Goal: Task Accomplishment & Management: Manage account settings

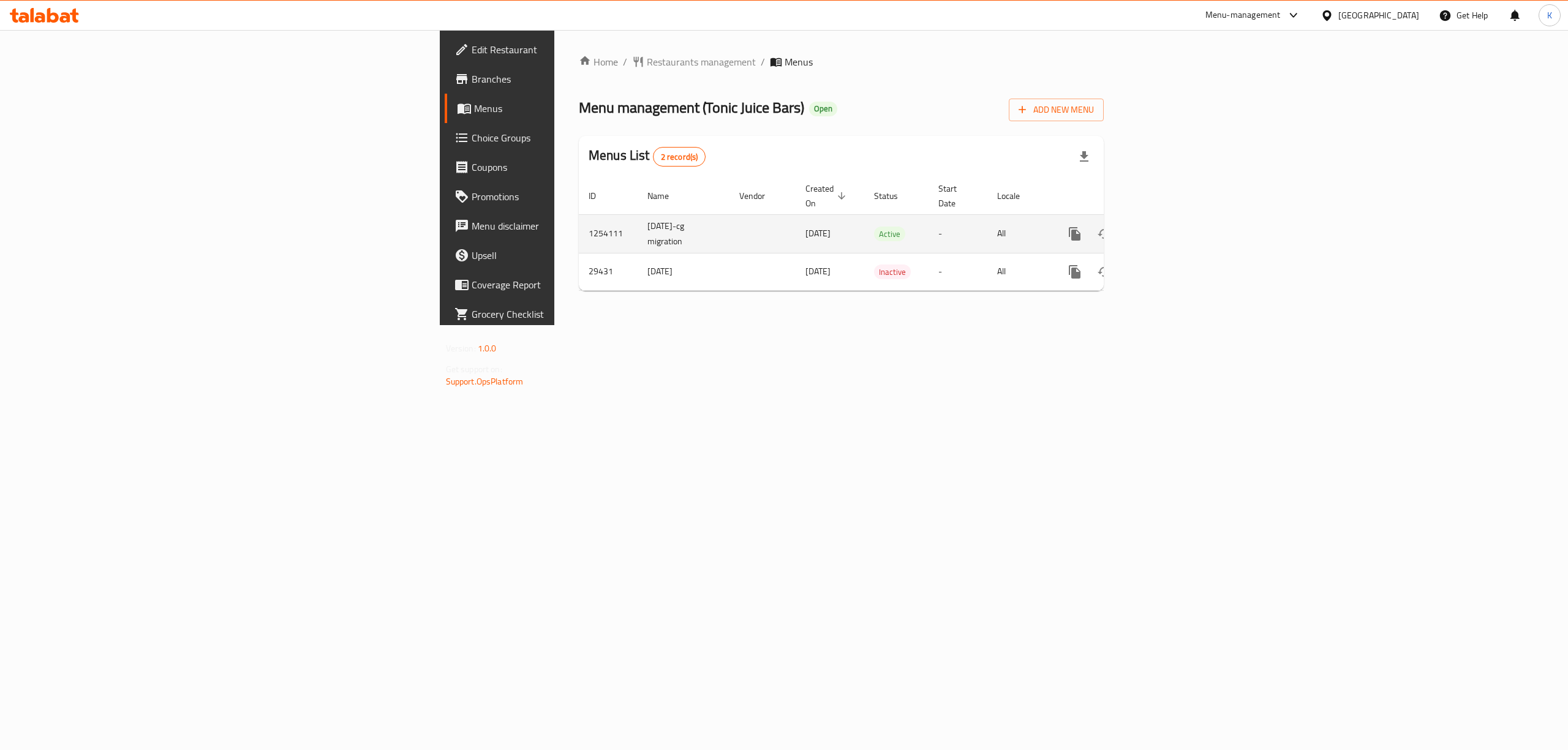
click at [1177, 221] on link "enhanced table" at bounding box center [1163, 234] width 29 height 29
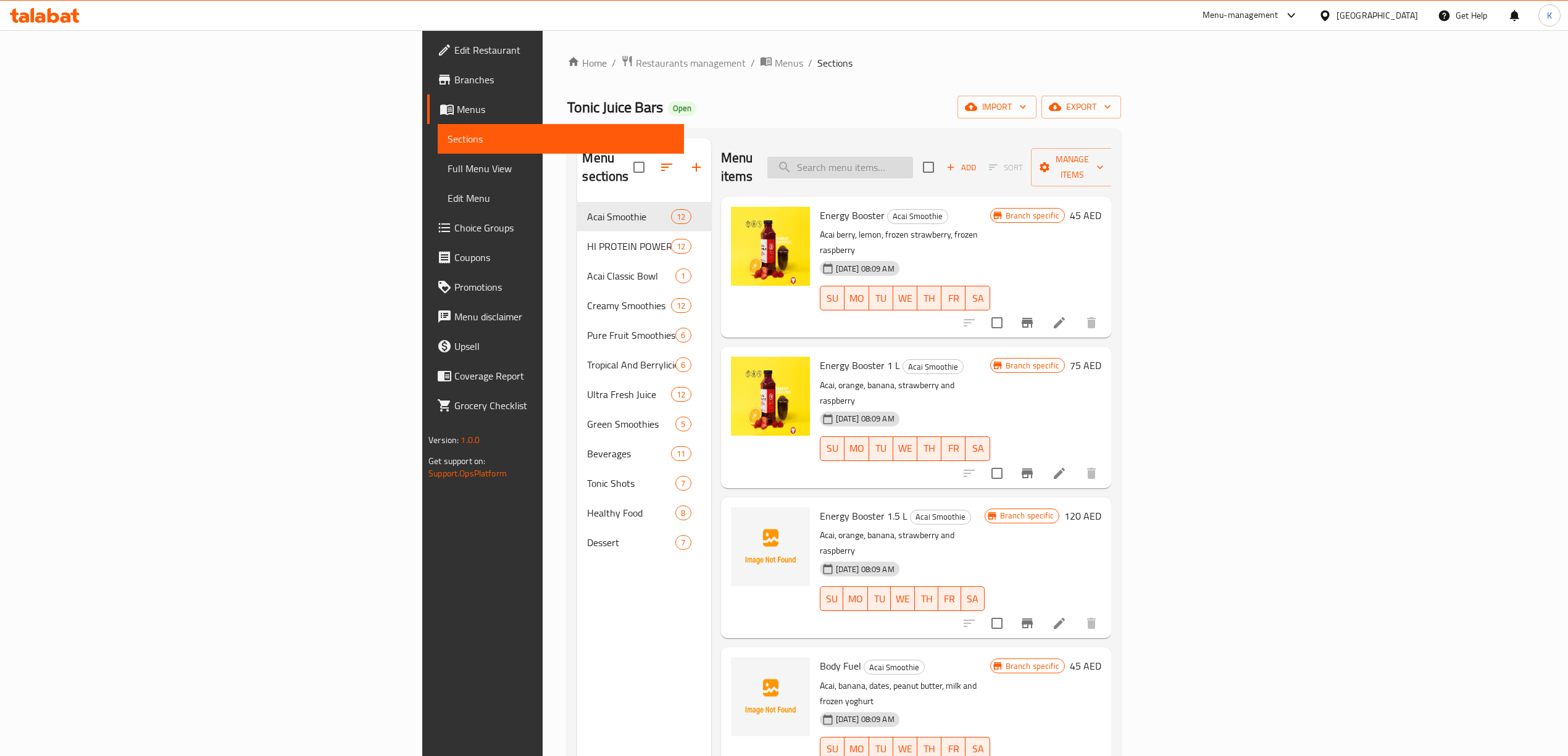
click at [913, 159] on input "search" at bounding box center [840, 167] width 146 height 21
paste input "Celery"
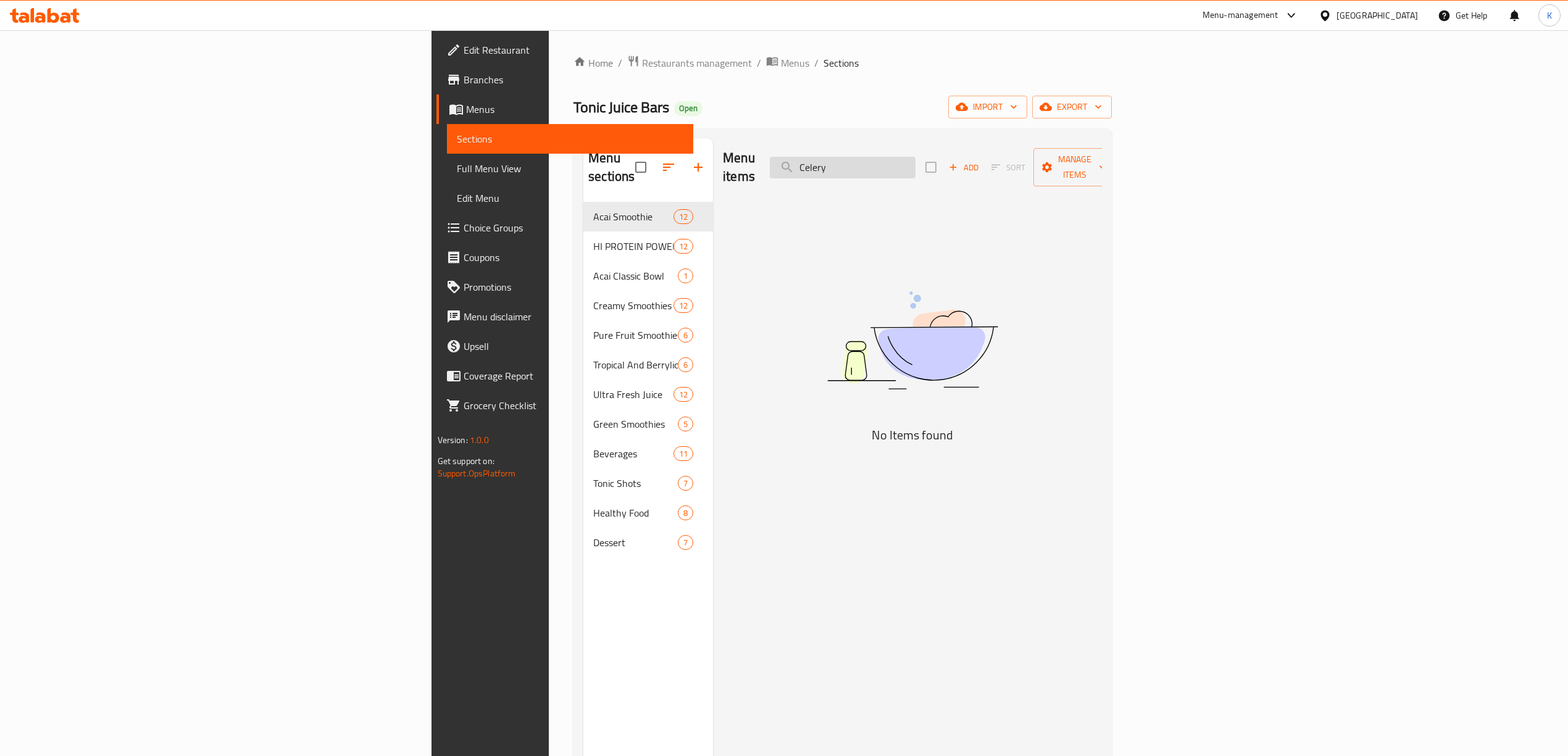
click at [916, 158] on input "Celery" at bounding box center [843, 167] width 146 height 21
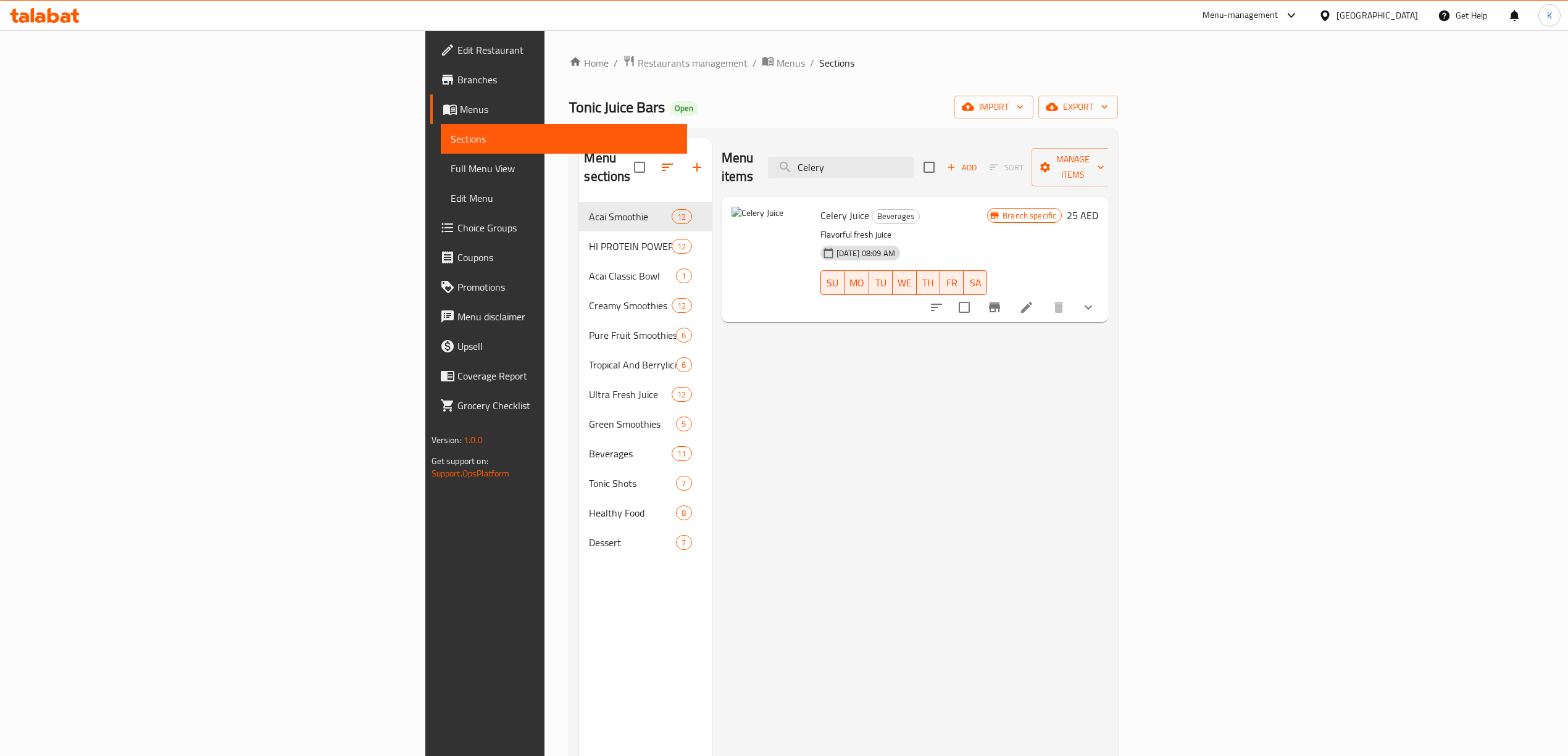
click at [1103, 293] on button "show more" at bounding box center [1088, 308] width 30 height 30
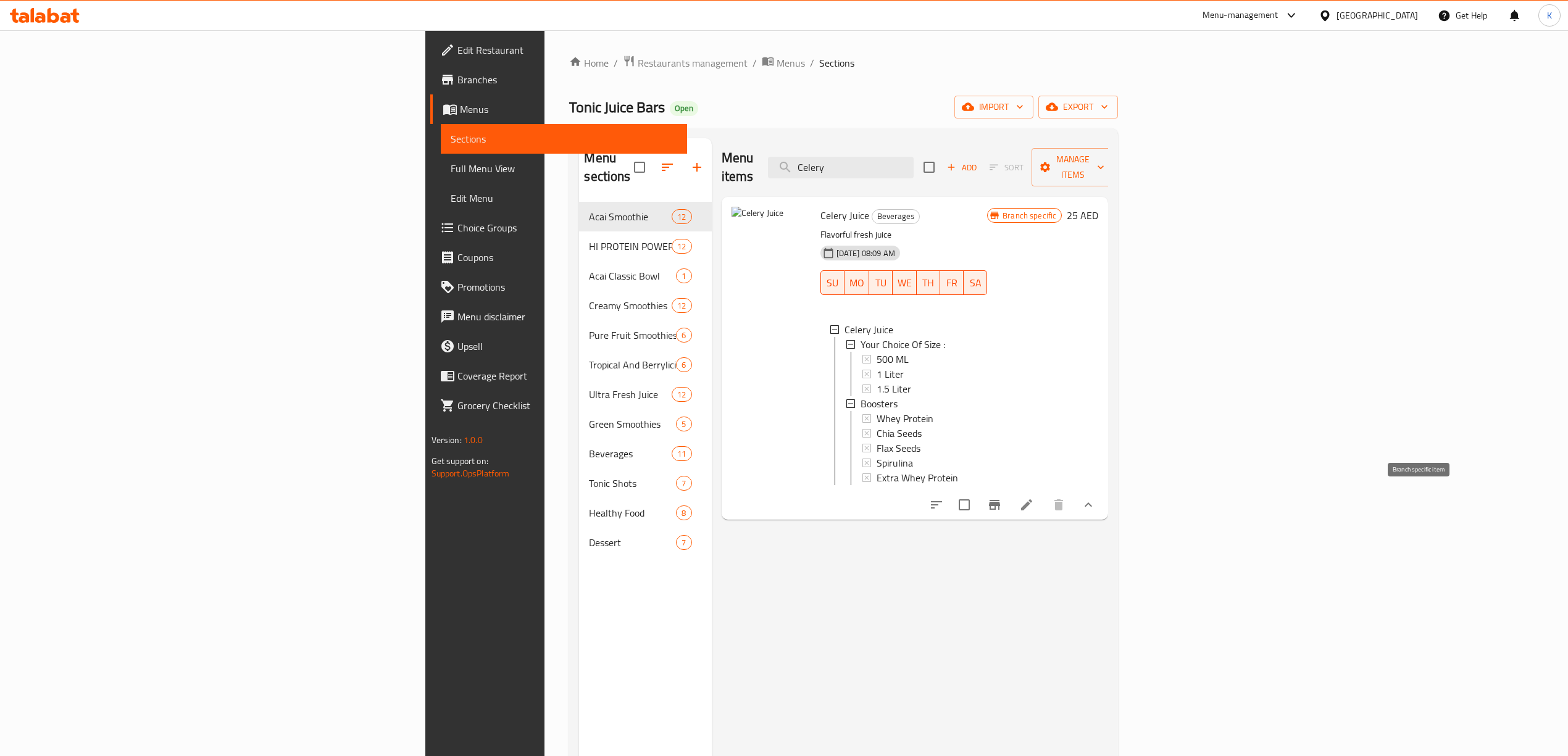
click at [1000, 500] on icon "Branch-specific-item" at bounding box center [994, 505] width 11 height 10
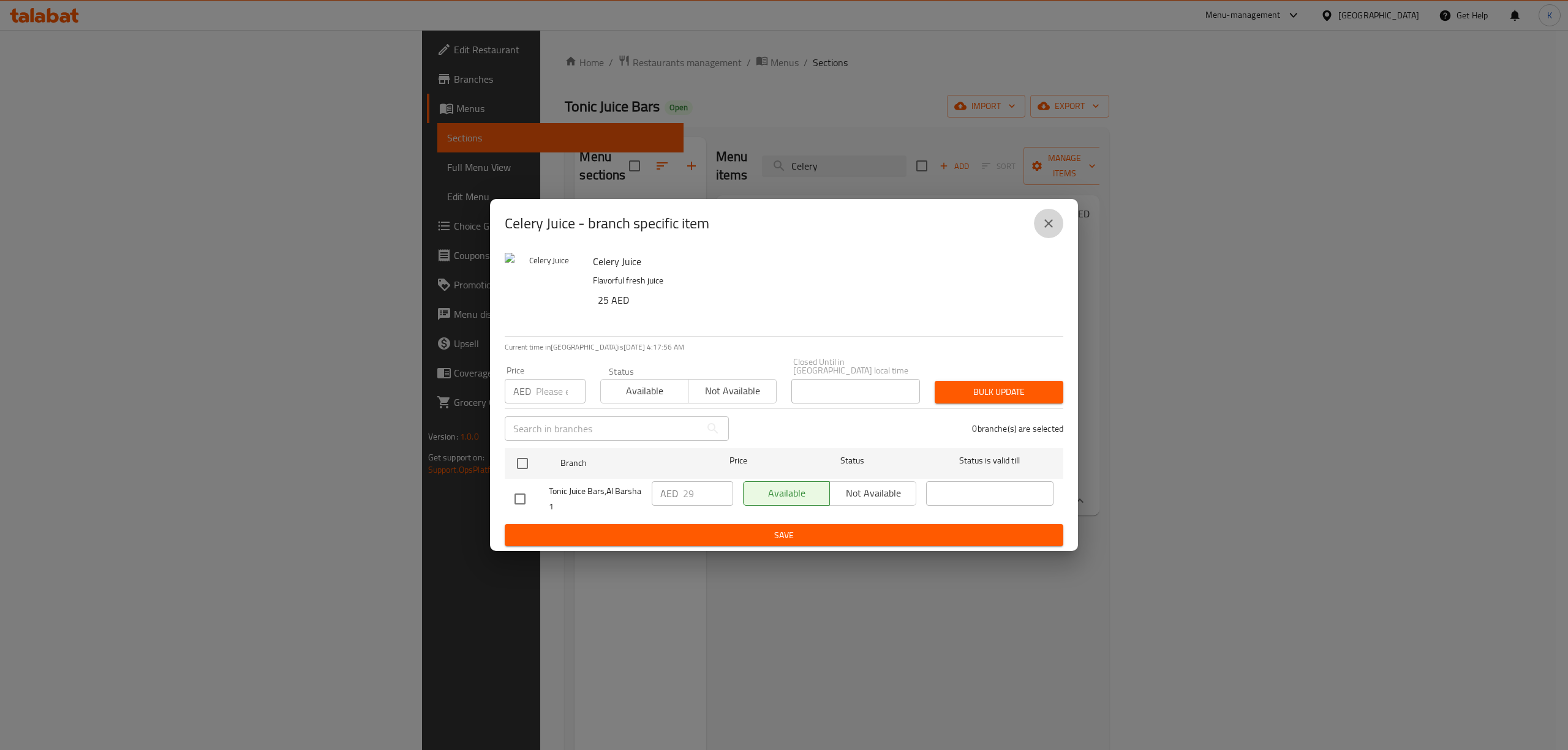
click at [1043, 219] on icon "close" at bounding box center [1049, 224] width 15 height 15
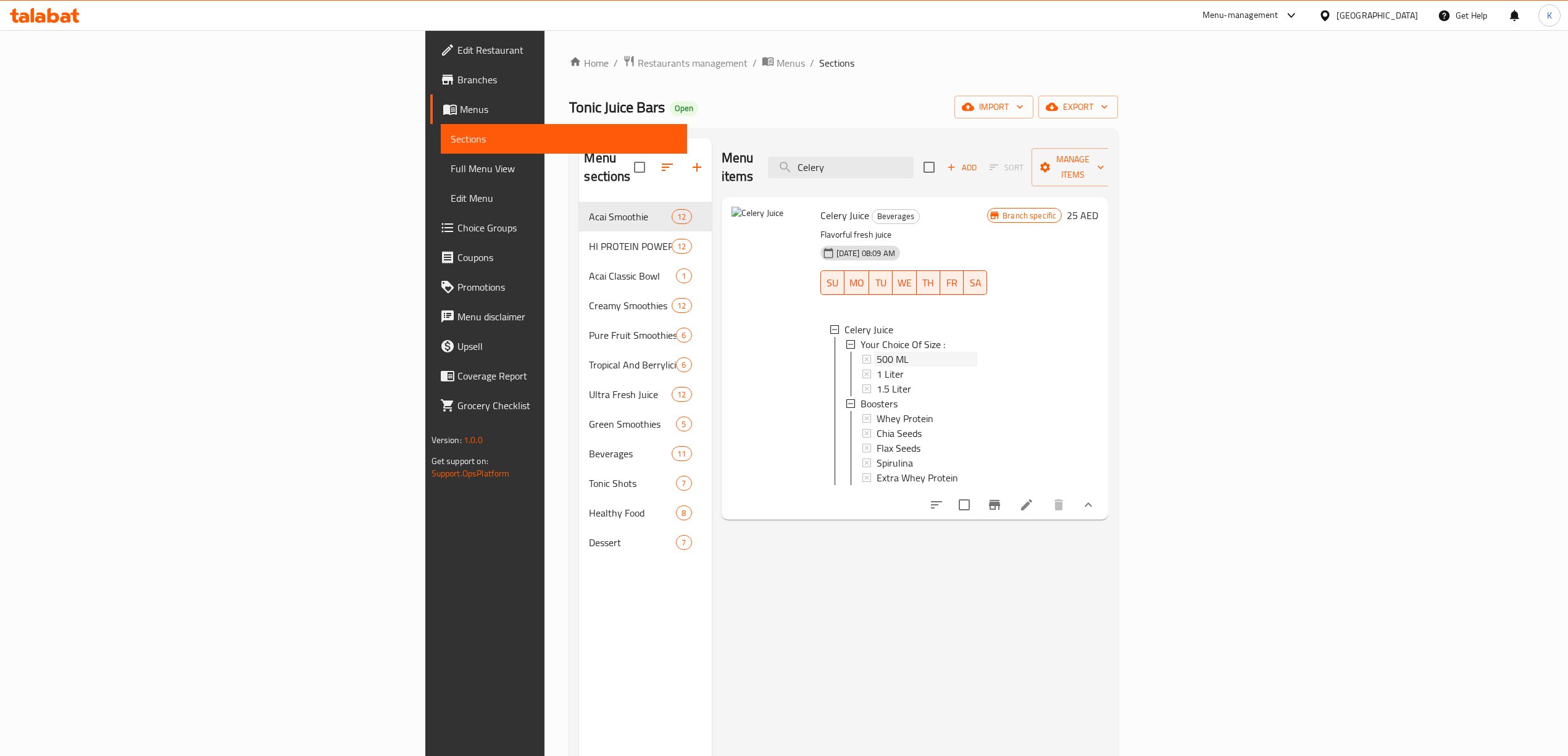
click at [876, 352] on span "500 ML" at bounding box center [892, 360] width 32 height 15
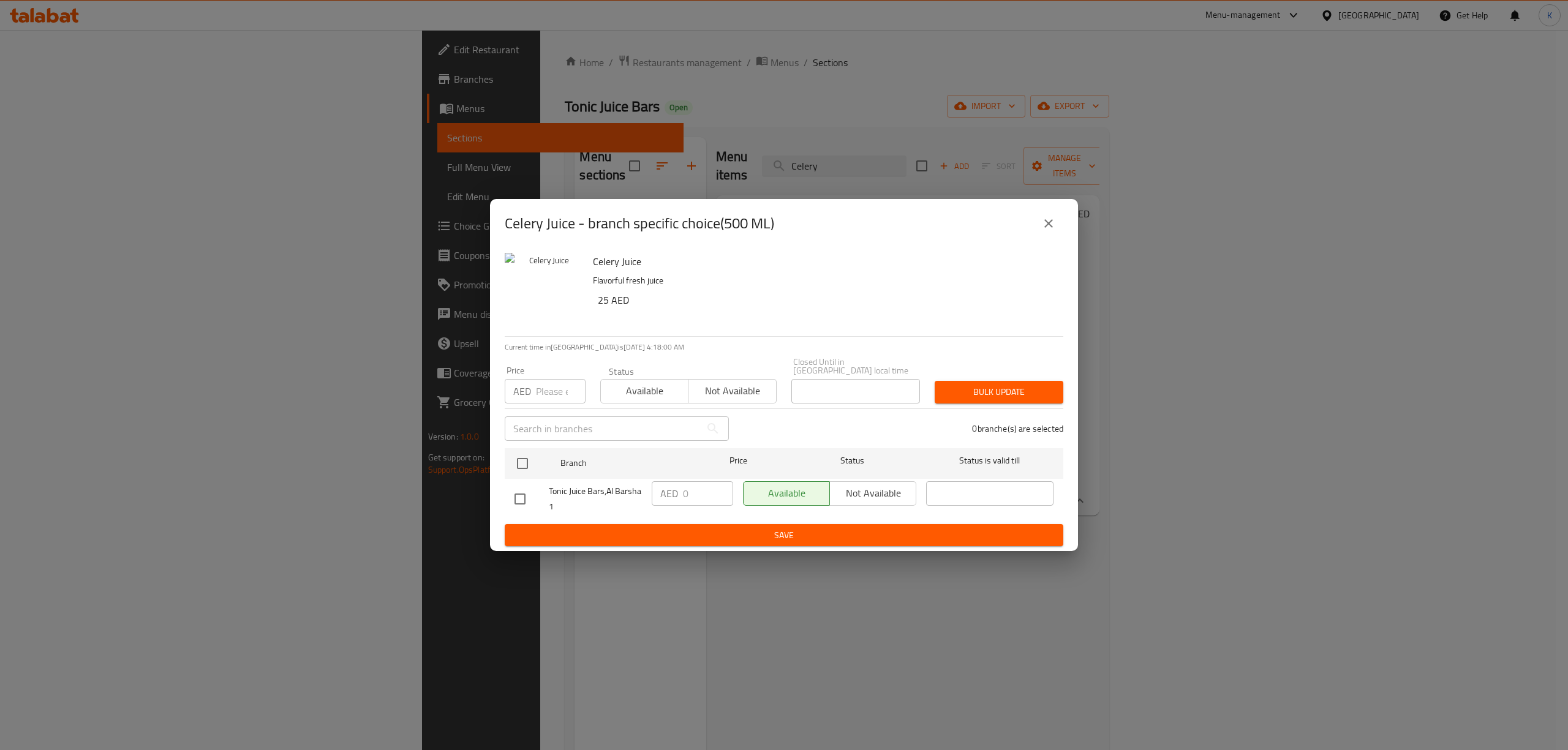
drag, startPoint x: 1055, startPoint y: 228, endPoint x: 1045, endPoint y: 233, distance: 11.2
click at [1055, 228] on icon "close" at bounding box center [1049, 224] width 15 height 15
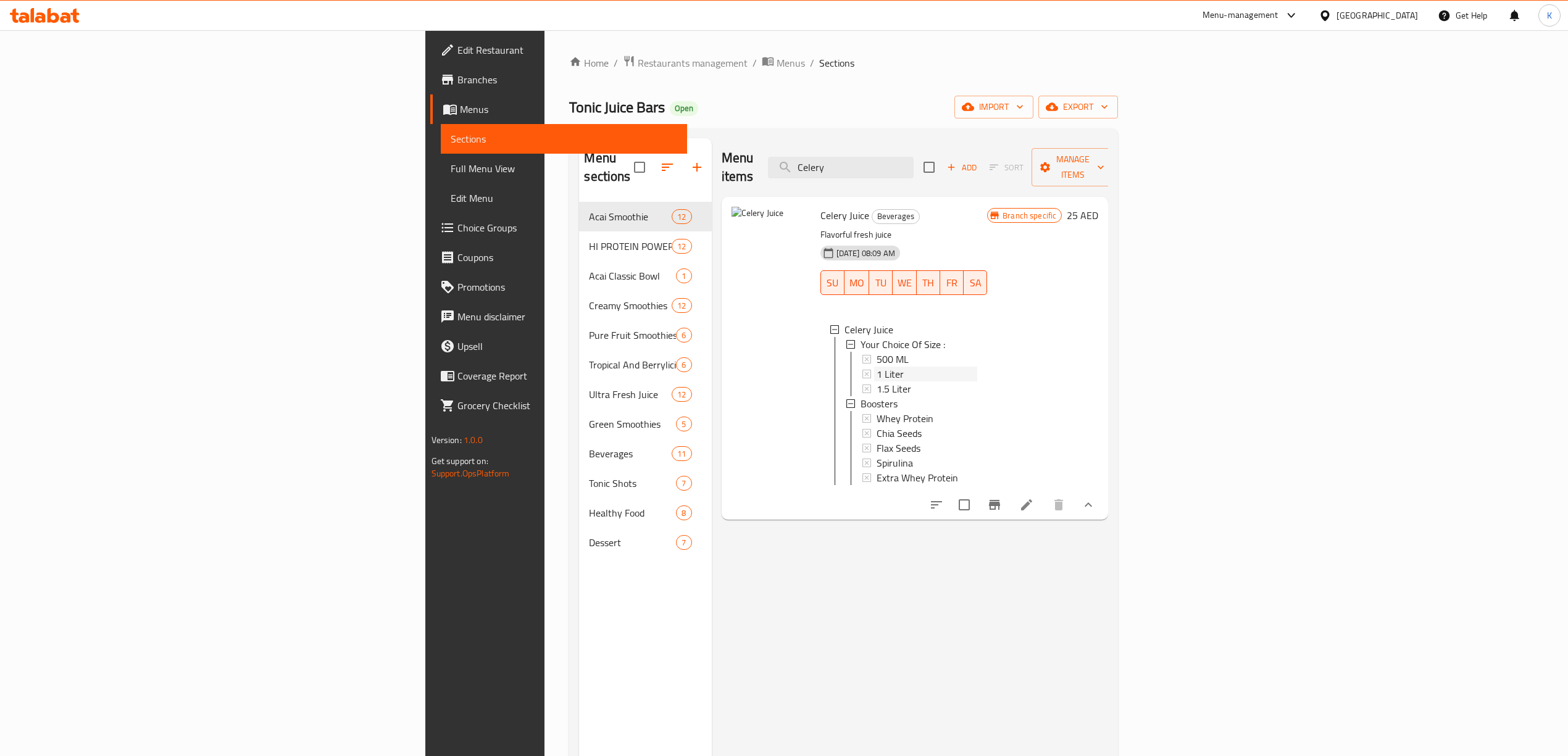
click at [876, 367] on div "1 Liter" at bounding box center [927, 374] width 102 height 15
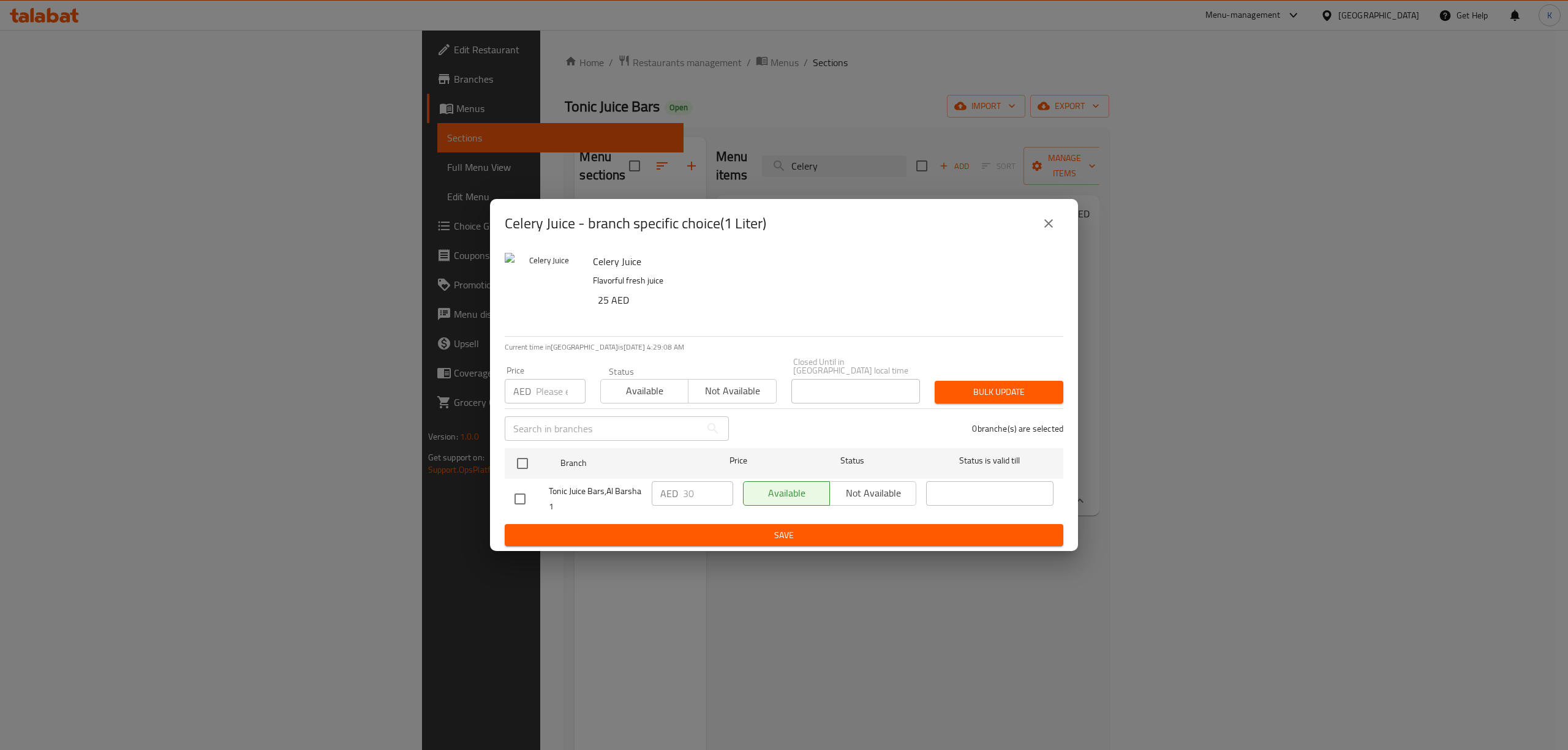
click at [1056, 224] on button "close" at bounding box center [1049, 224] width 29 height 29
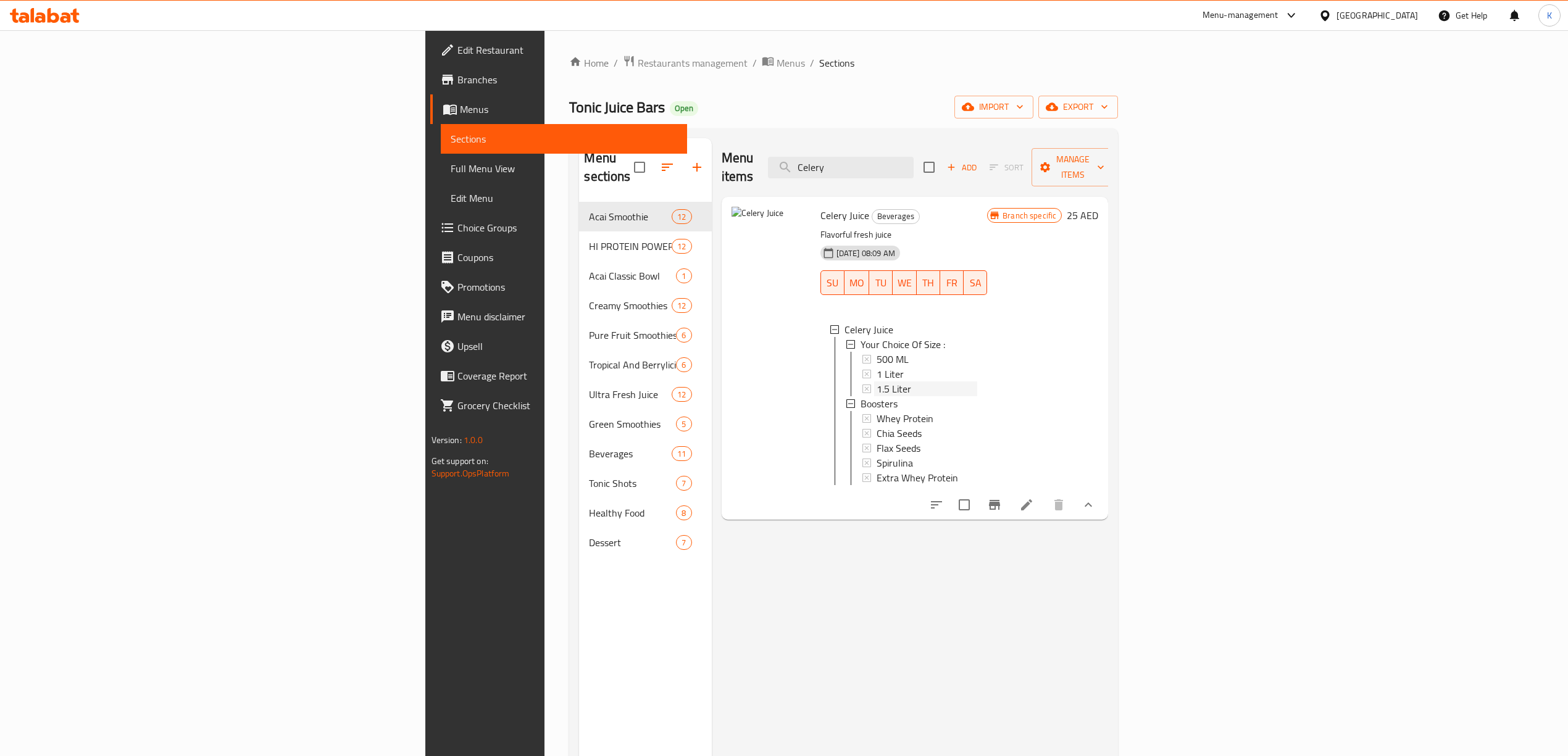
click at [876, 382] on div "1.5 Liter" at bounding box center [927, 389] width 102 height 15
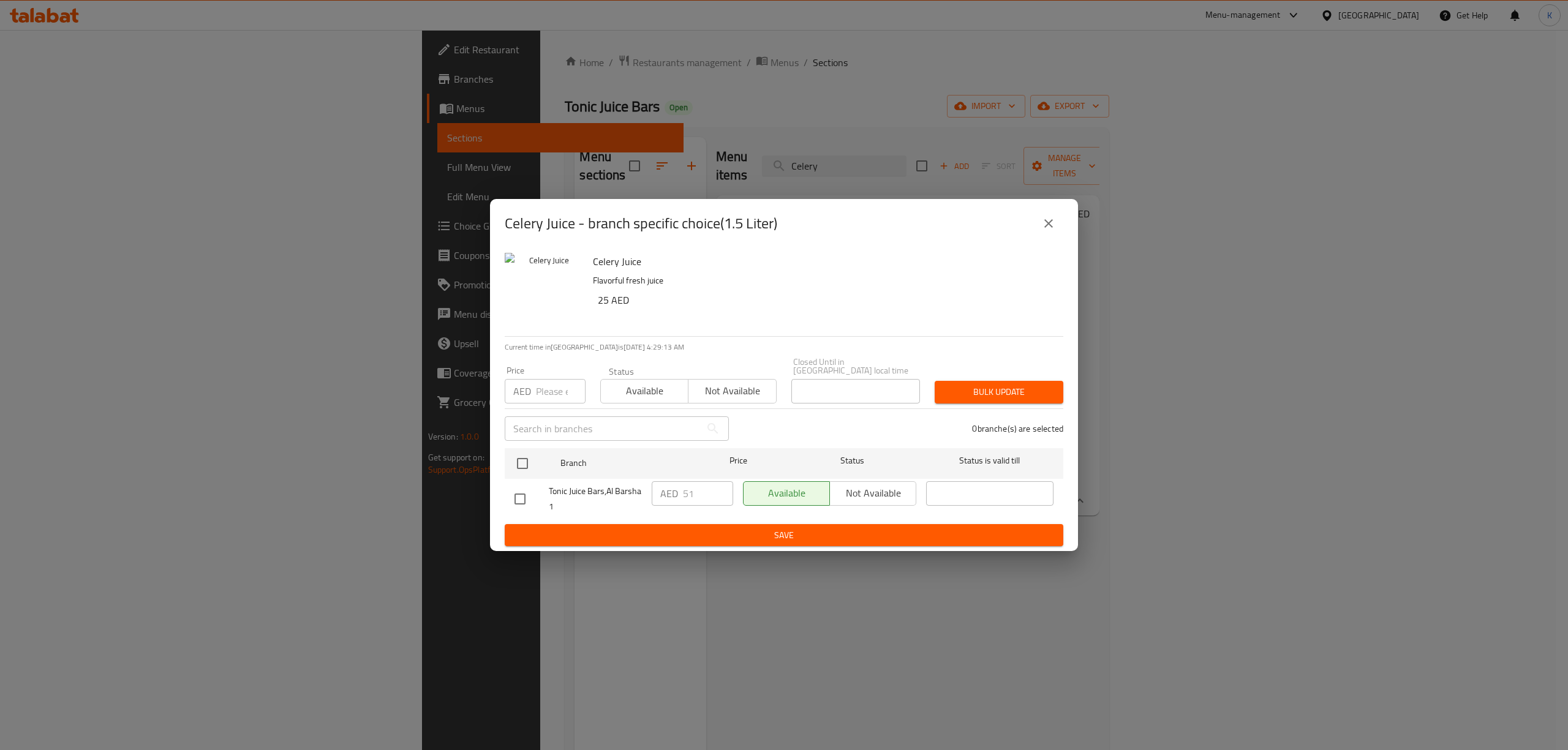
click at [1052, 223] on icon "close" at bounding box center [1049, 224] width 15 height 15
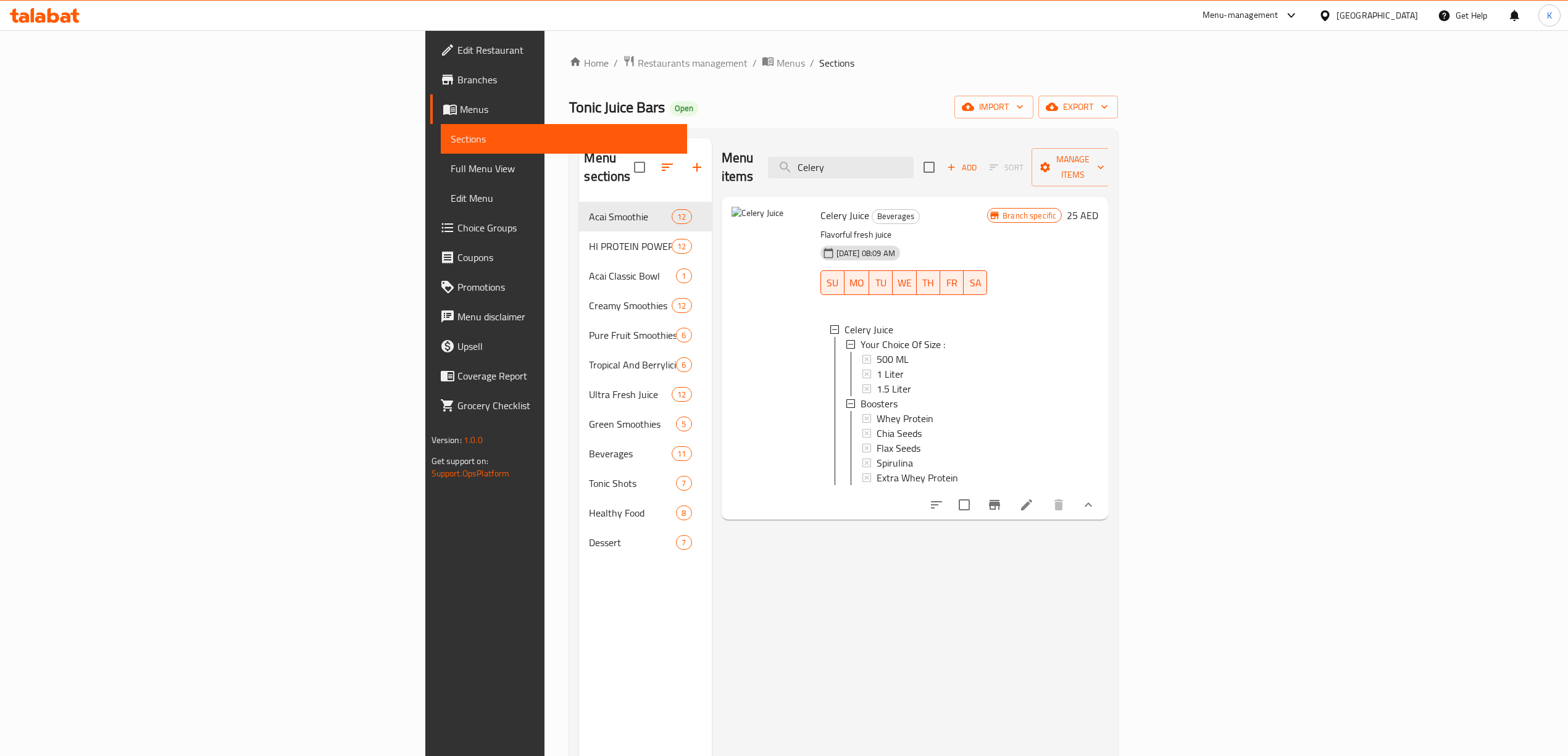
drag, startPoint x: 1008, startPoint y: 162, endPoint x: 455, endPoint y: 173, distance: 553.1
click at [579, 173] on div "Menu sections Acai Smoothie 12 HI PROTEIN POWER SMOOTHIES 12 Acai Classic Bowl …" at bounding box center [844, 517] width 529 height 756
paste input "Kale"
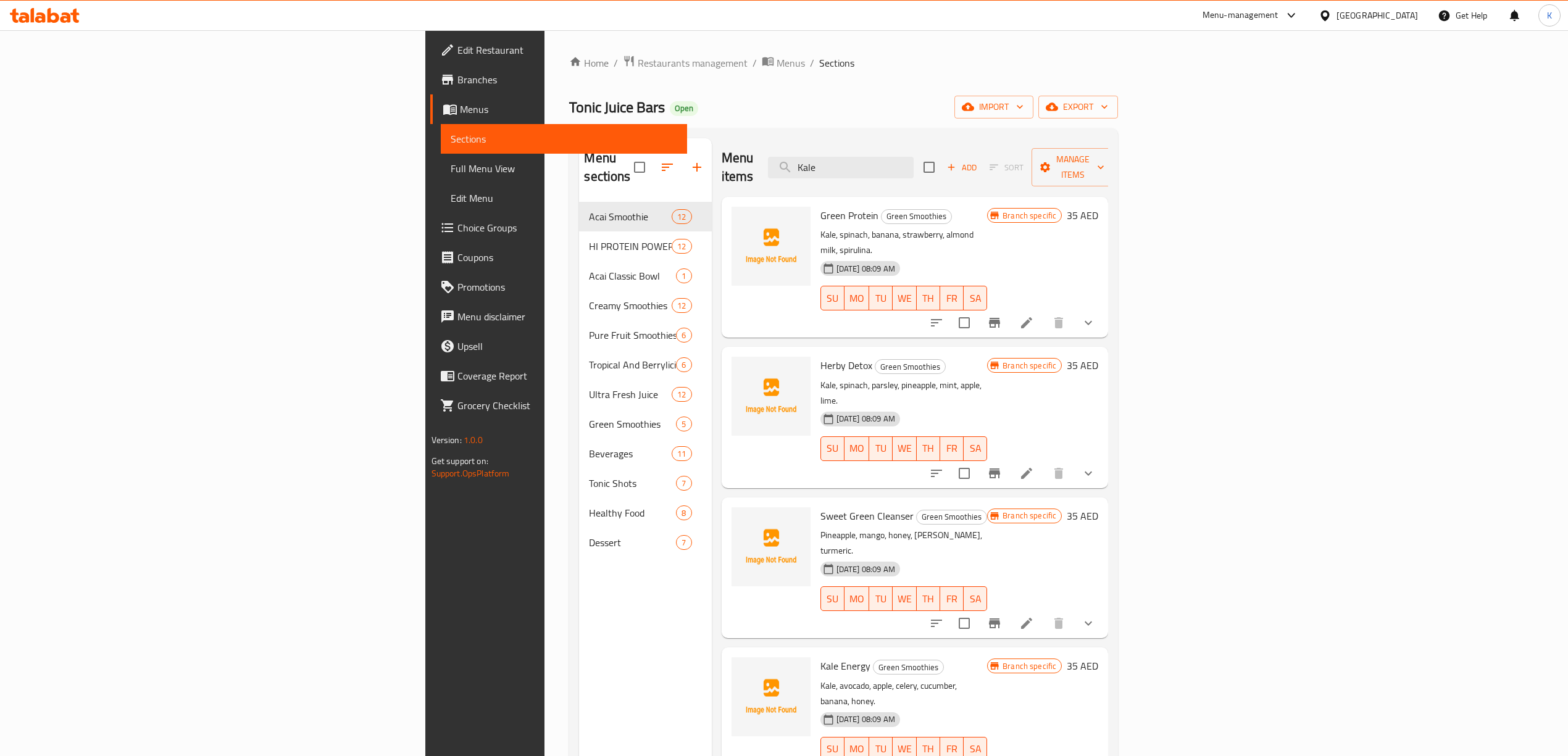
drag, startPoint x: 988, startPoint y: 164, endPoint x: 524, endPoint y: 162, distance: 464.0
click at [579, 163] on div "Menu sections Acai Smoothie 12 HI PROTEIN POWER SMOOTHIES 12 Acai Classic Bowl …" at bounding box center [844, 517] width 529 height 756
paste input "Herb"
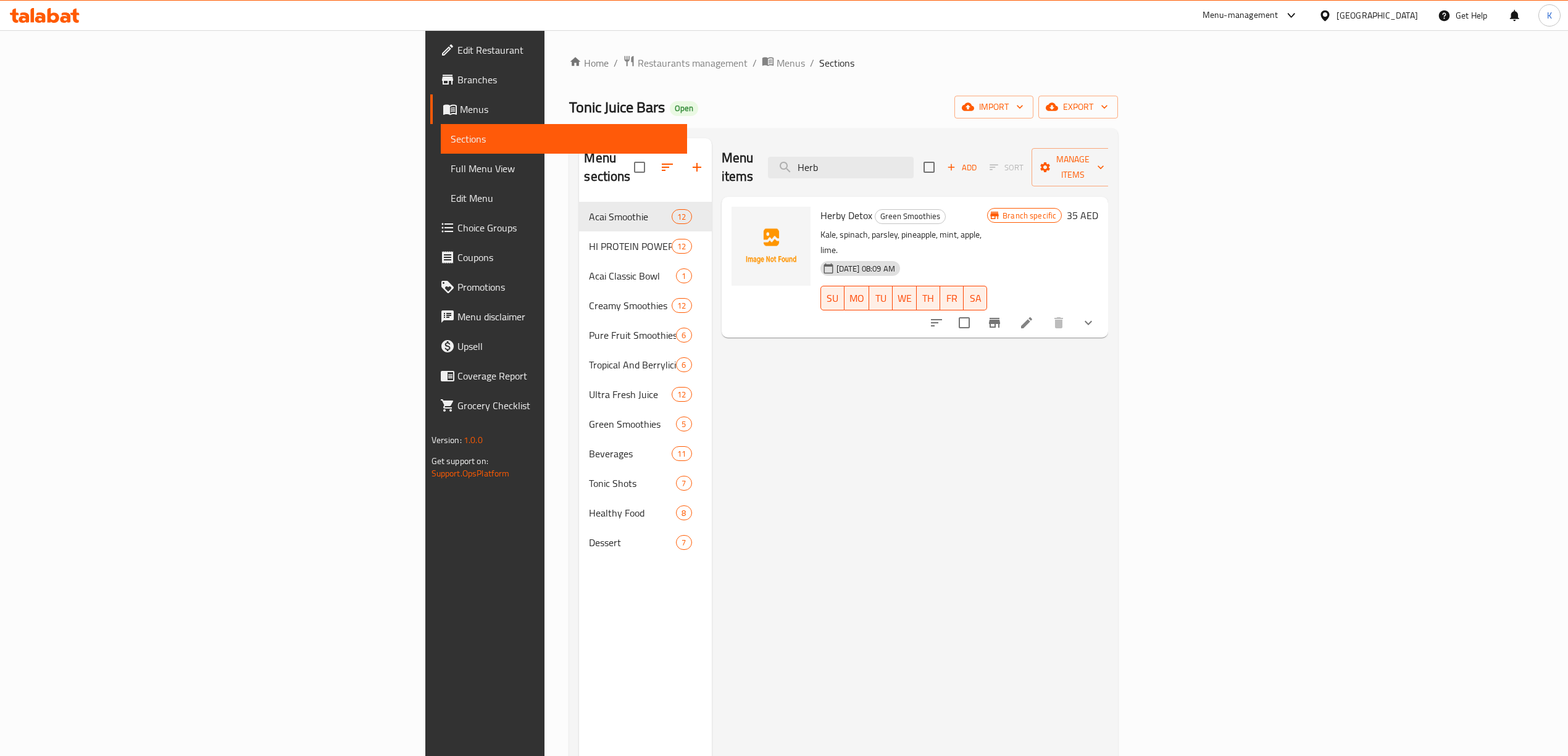
drag, startPoint x: 1001, startPoint y: 159, endPoint x: 751, endPoint y: 161, distance: 250.0
click at [882, 161] on div "Menu items Herb Add Sort Manage items" at bounding box center [915, 167] width 387 height 58
paste input "Energy Booster"
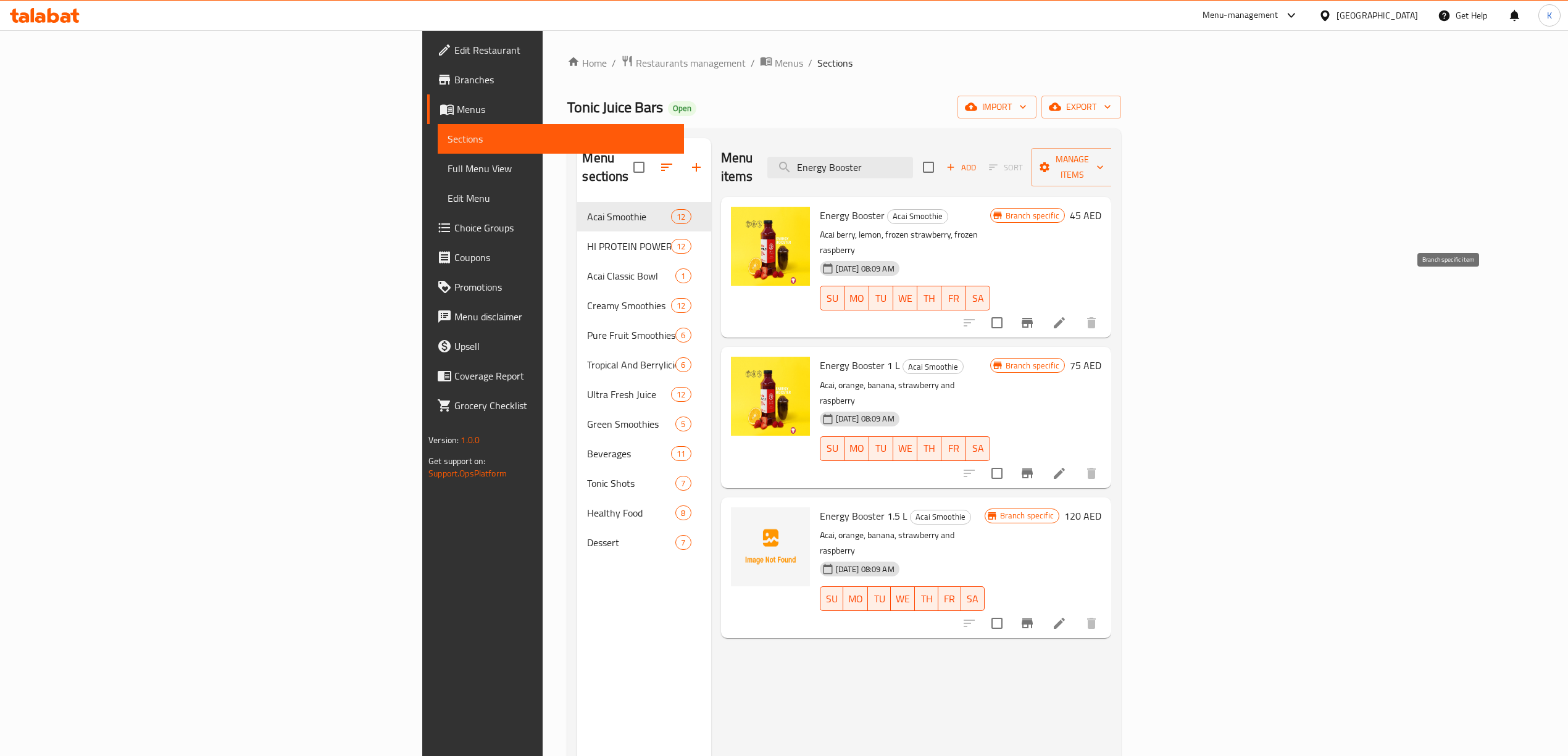
click at [1034, 315] on icon "Branch-specific-item" at bounding box center [1027, 323] width 15 height 15
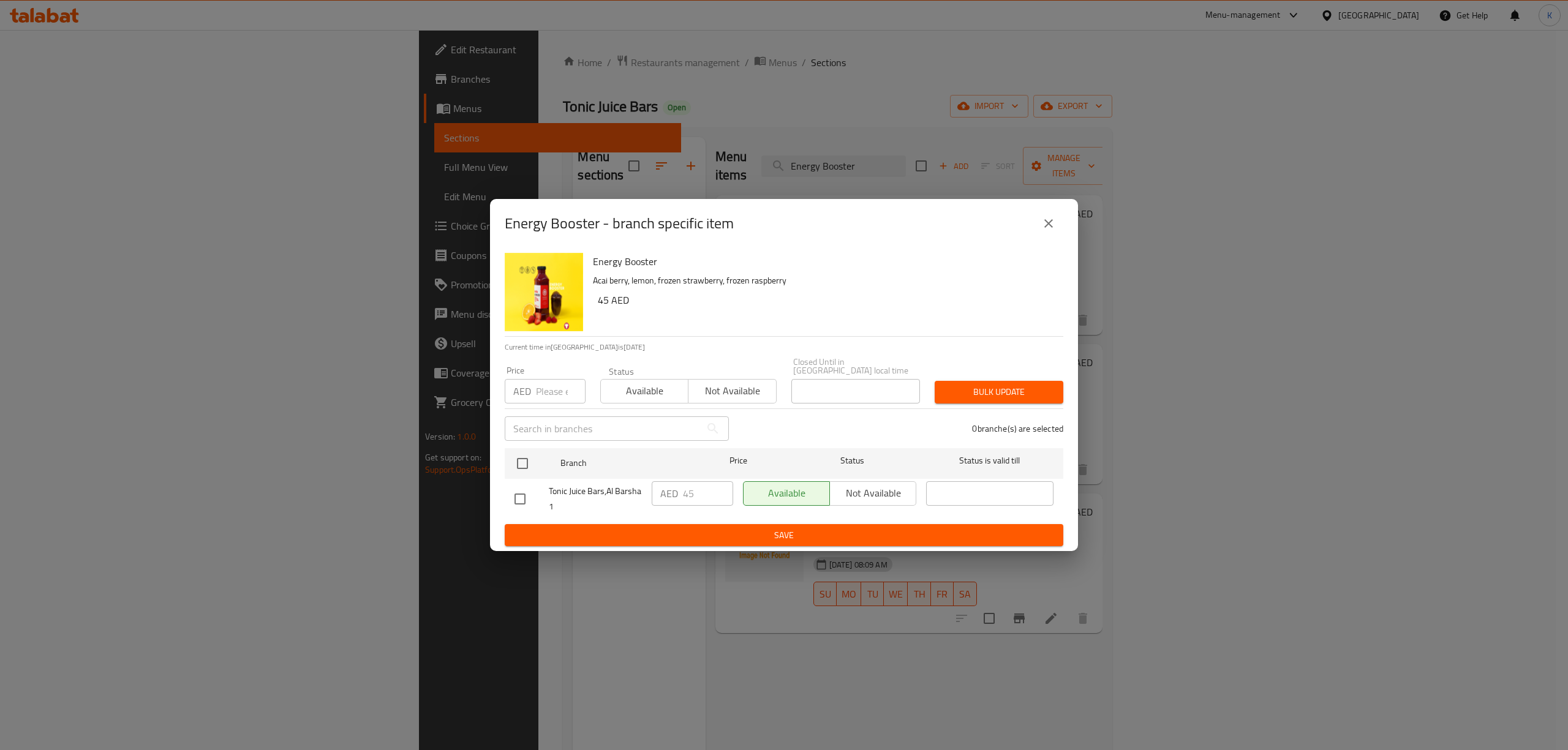
click at [1055, 226] on icon "close" at bounding box center [1049, 224] width 15 height 15
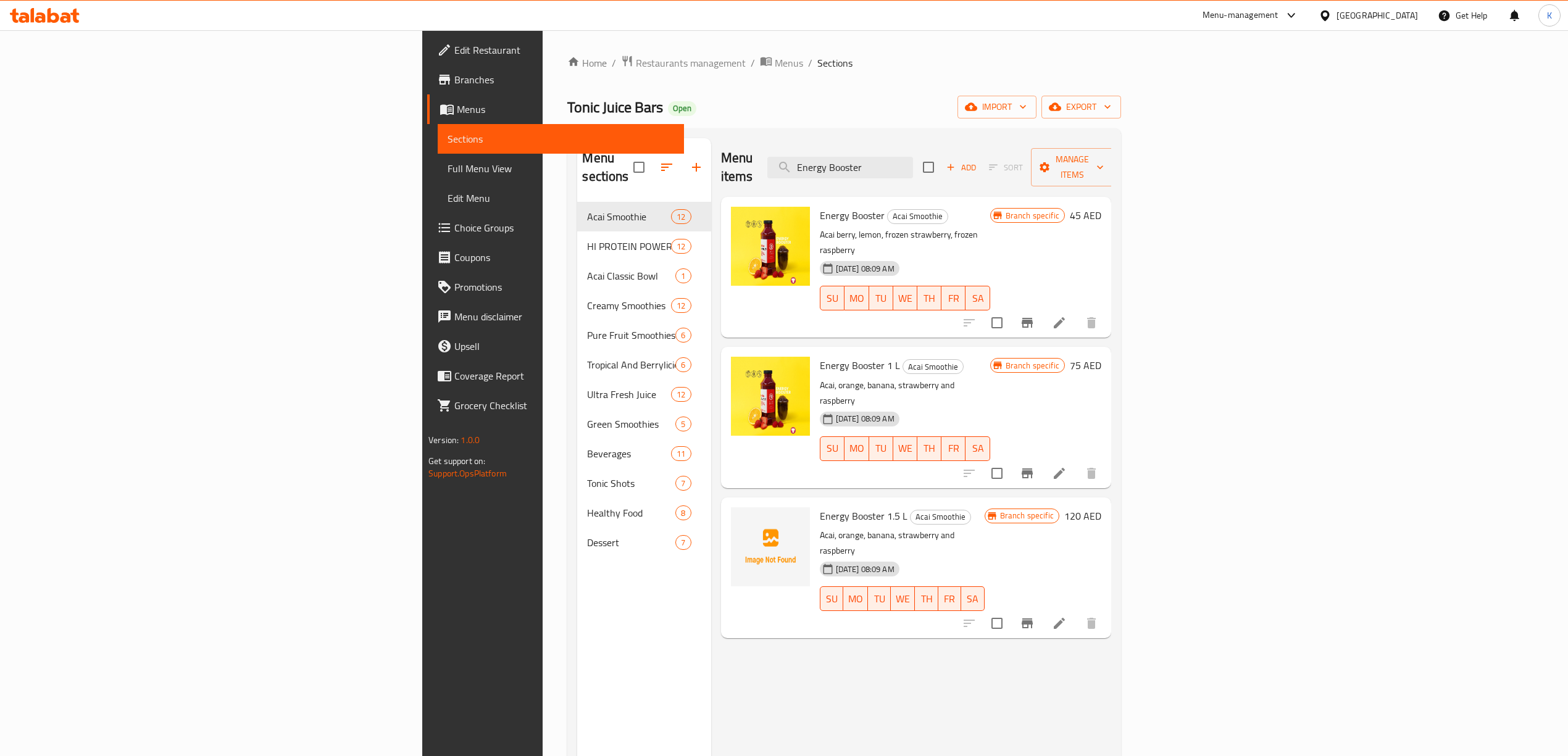
drag, startPoint x: 690, startPoint y: 164, endPoint x: 492, endPoint y: 159, distance: 198.1
click at [577, 161] on div "Menu sections Acai Smoothie 12 HI PROTEIN POWER SMOOTHIES 12 Acai Classic Bowl …" at bounding box center [845, 517] width 534 height 756
paste input "Herby Det"
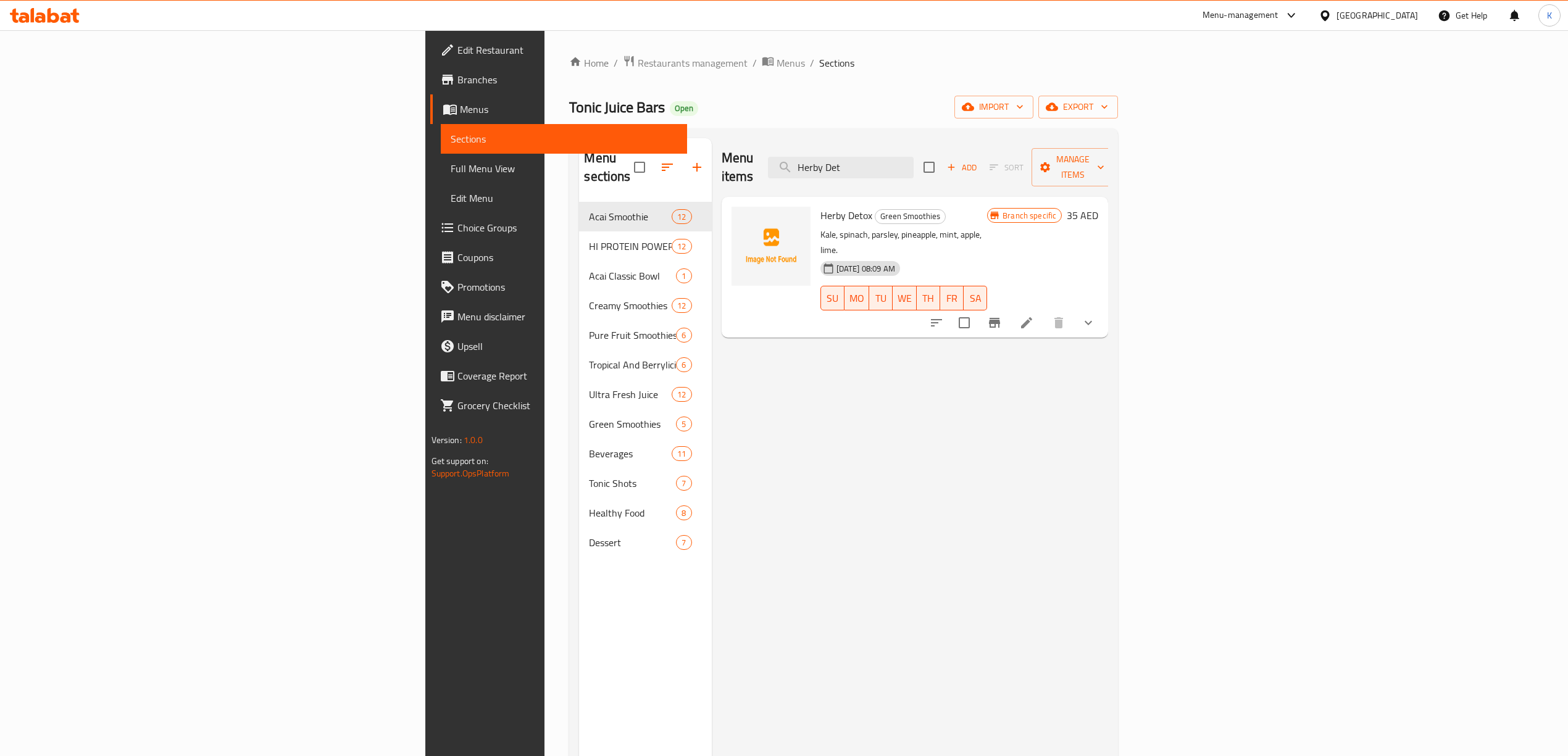
type input "Herby Det"
click at [1096, 315] on icon "show more" at bounding box center [1088, 323] width 15 height 15
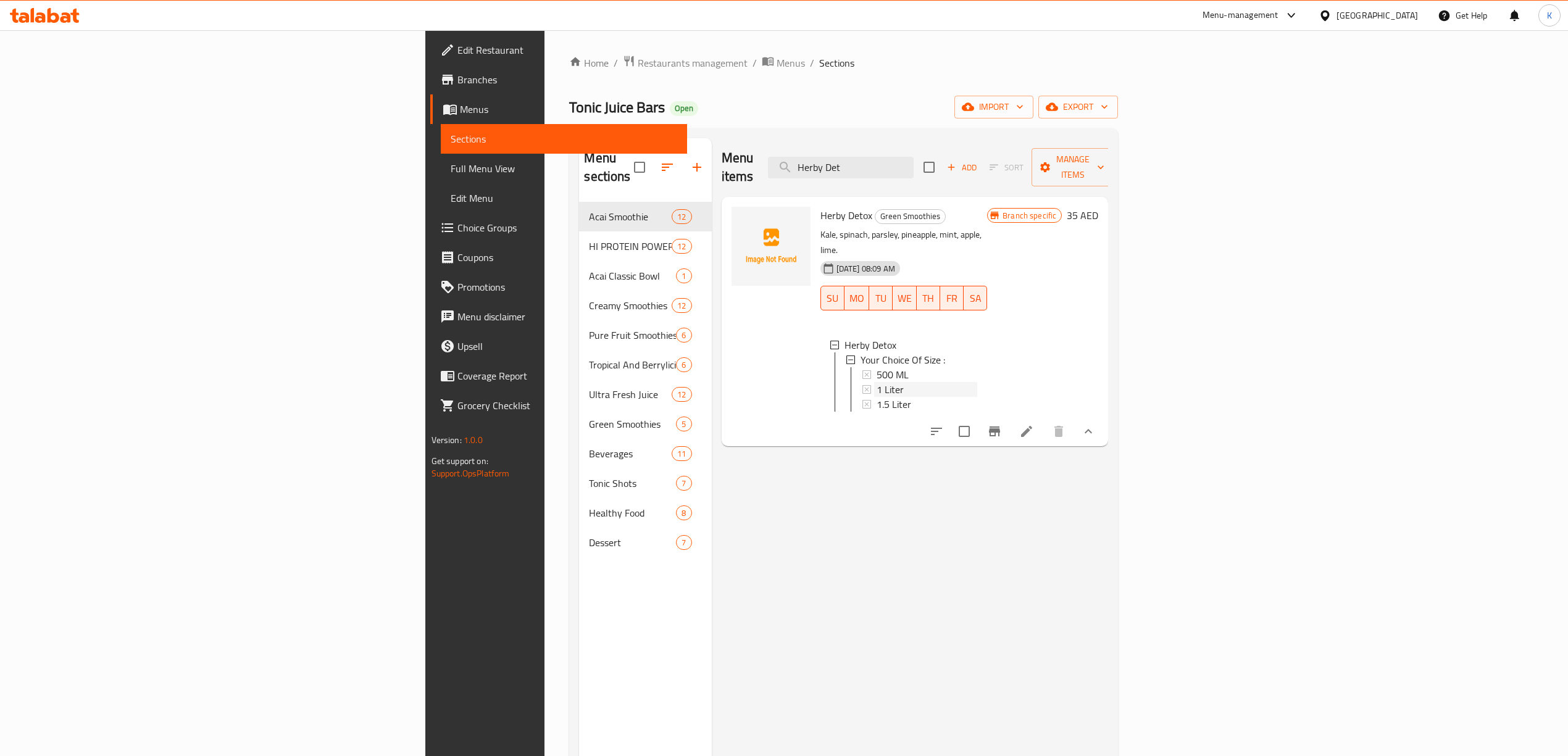
click at [876, 382] on div "1 Liter" at bounding box center [927, 389] width 102 height 15
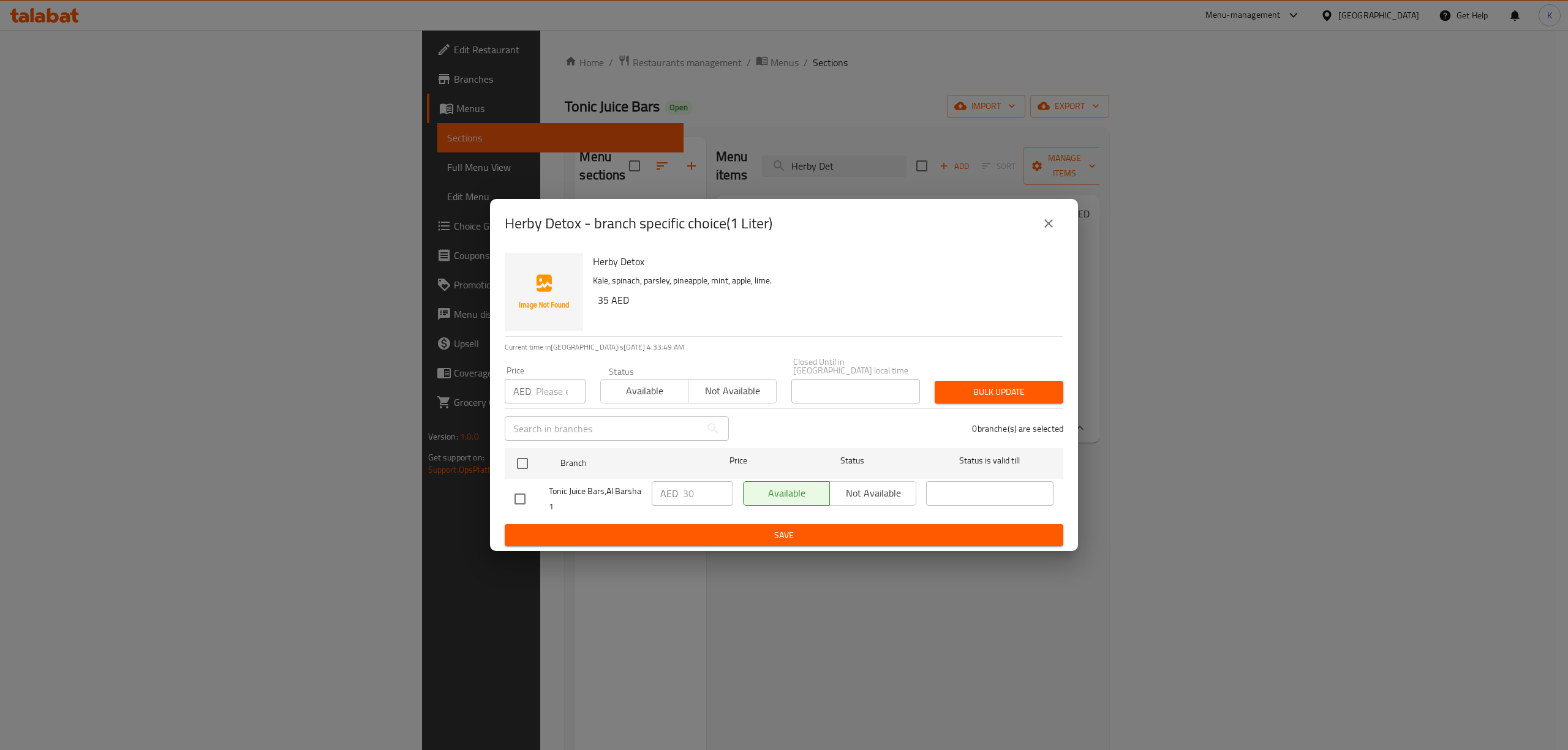
click at [1054, 224] on icon "close" at bounding box center [1049, 224] width 15 height 15
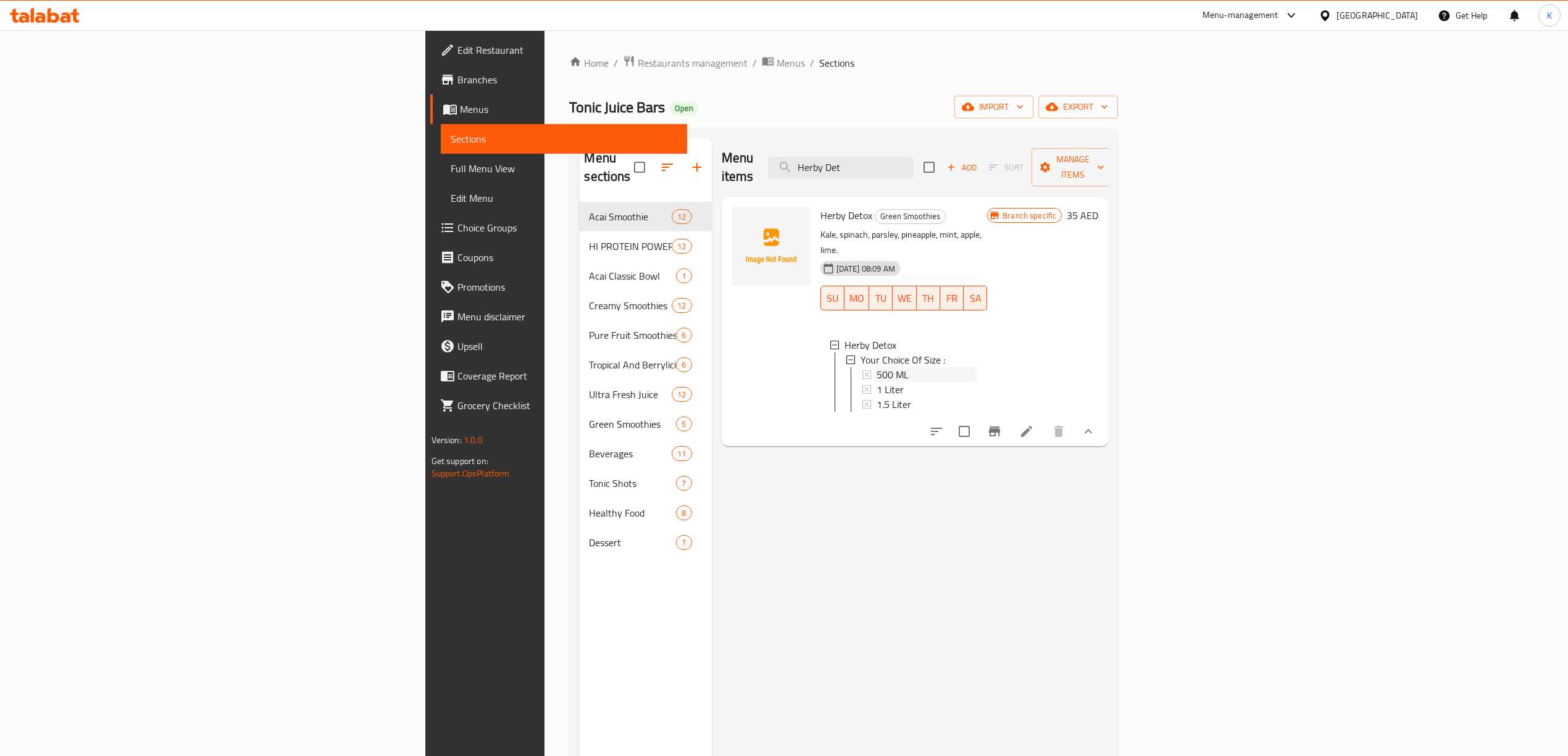
click at [876, 367] on span "500 ML" at bounding box center [892, 374] width 32 height 15
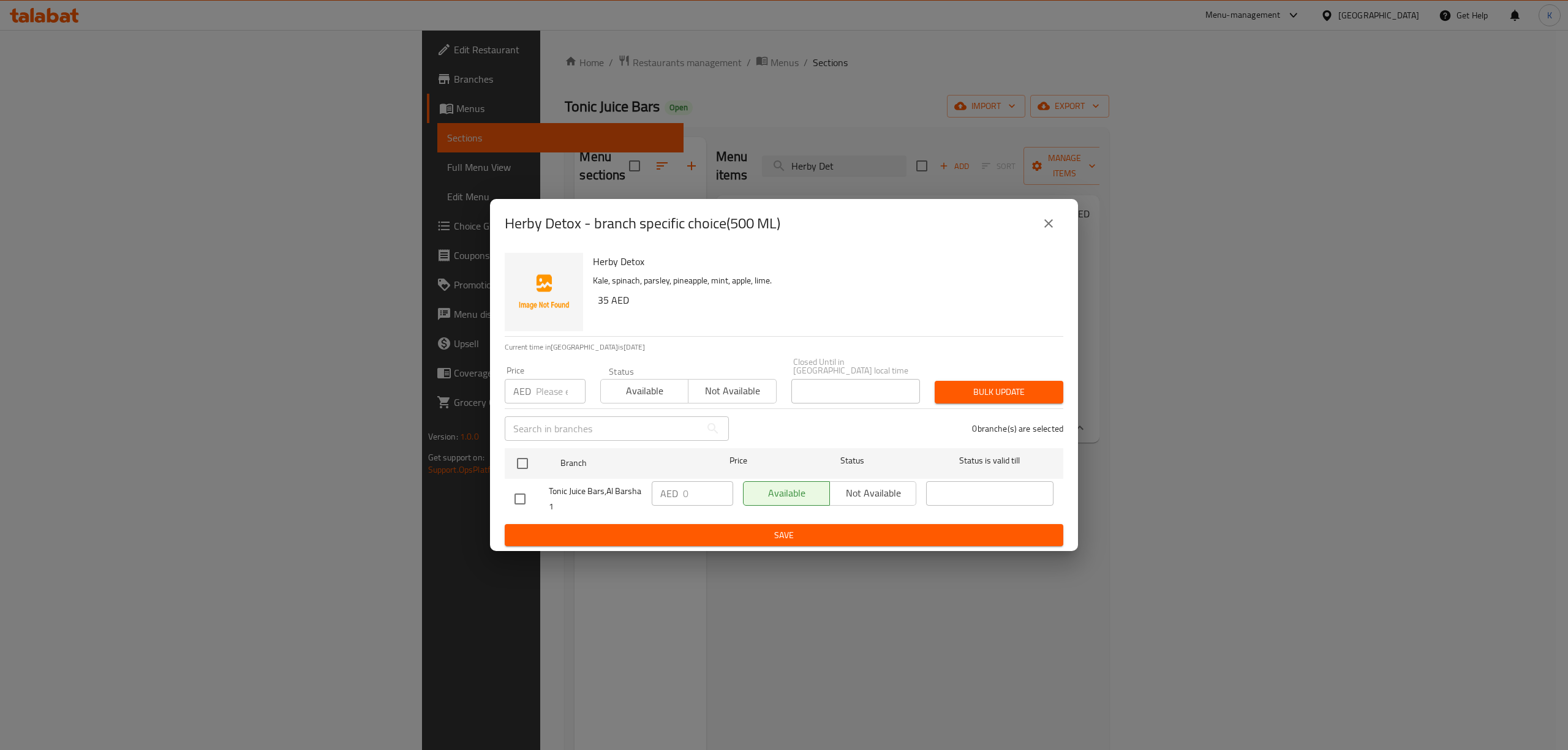
click at [1044, 224] on icon "close" at bounding box center [1049, 224] width 15 height 15
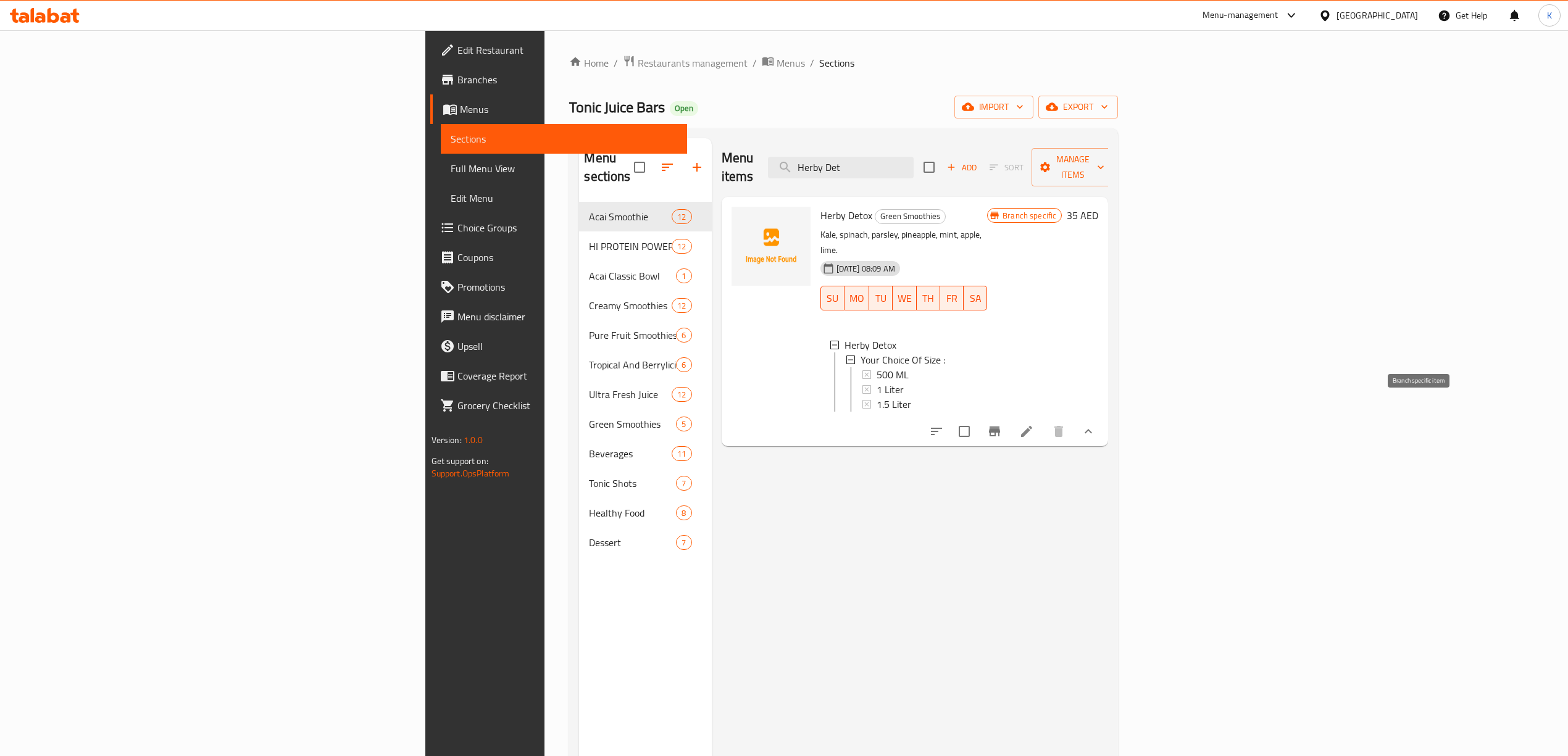
click at [1002, 424] on icon "Branch-specific-item" at bounding box center [994, 432] width 15 height 15
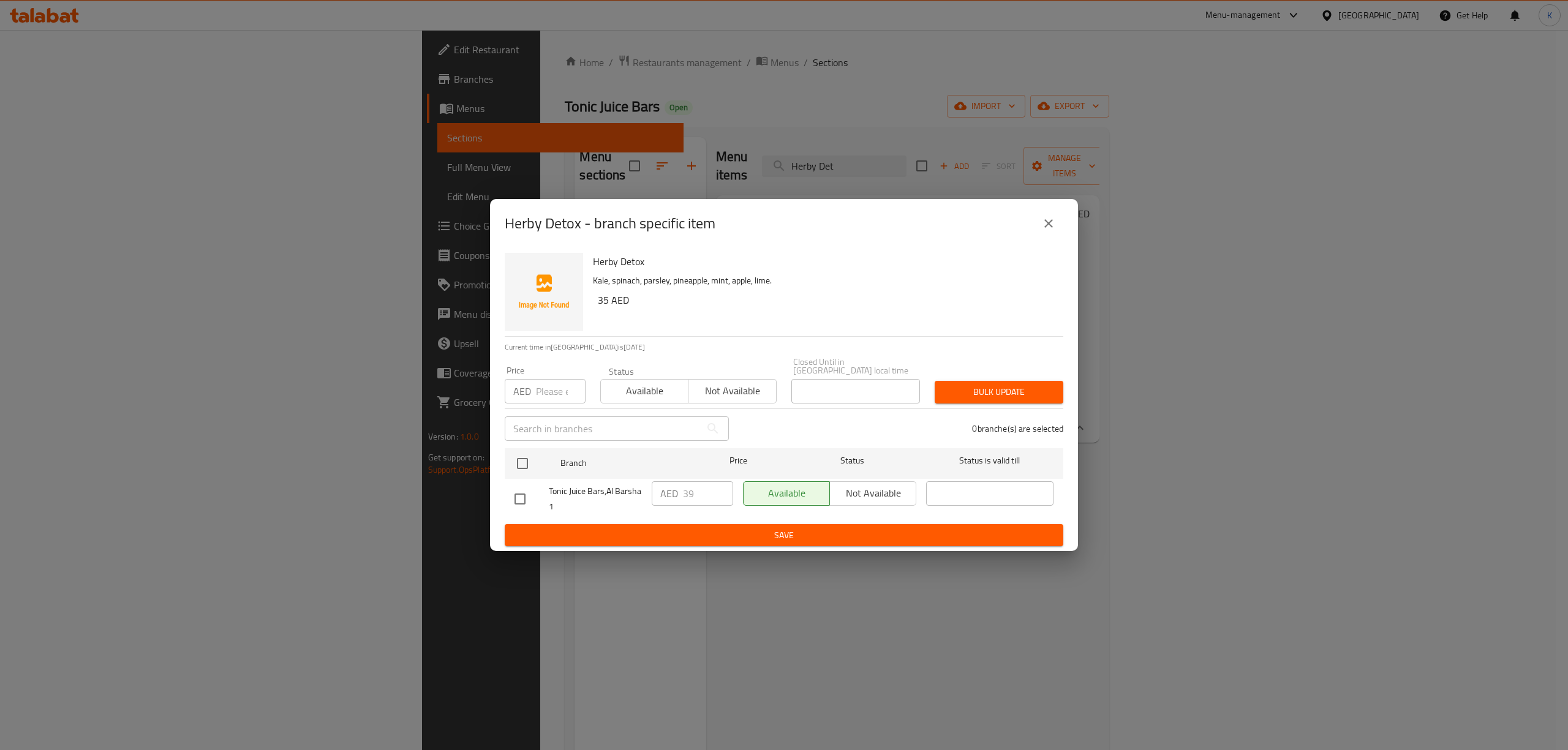
click at [1056, 226] on button "close" at bounding box center [1049, 224] width 29 height 29
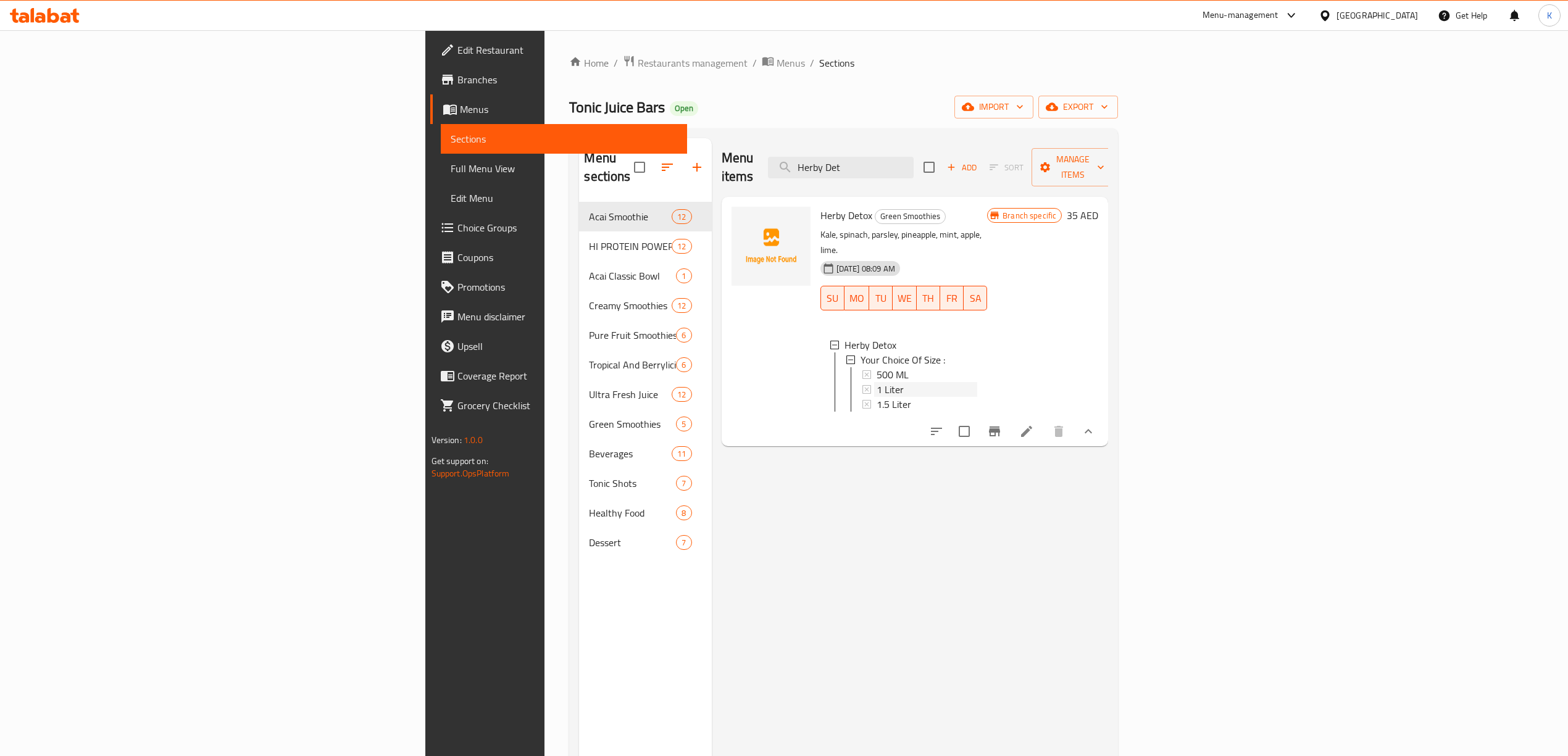
click at [876, 382] on div "1 Liter" at bounding box center [927, 389] width 102 height 15
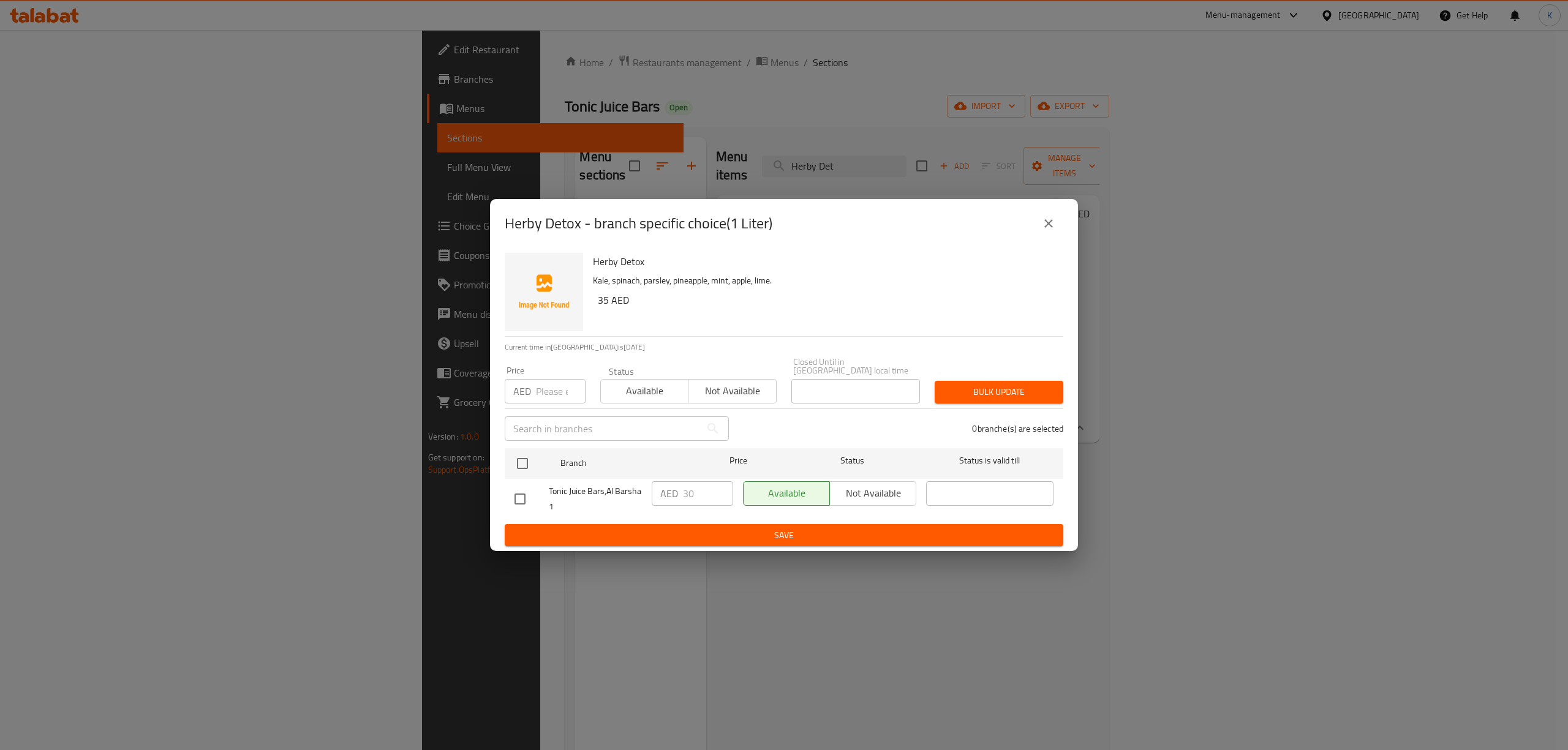
drag, startPoint x: 1040, startPoint y: 220, endPoint x: 1021, endPoint y: 206, distance: 23.6
click at [1042, 220] on button "close" at bounding box center [1049, 224] width 29 height 29
